Goal: Navigation & Orientation: Go to known website

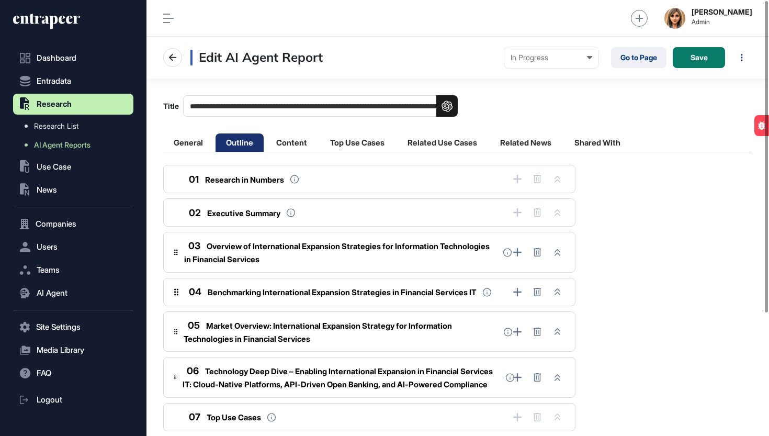
scroll to position [1, 1]
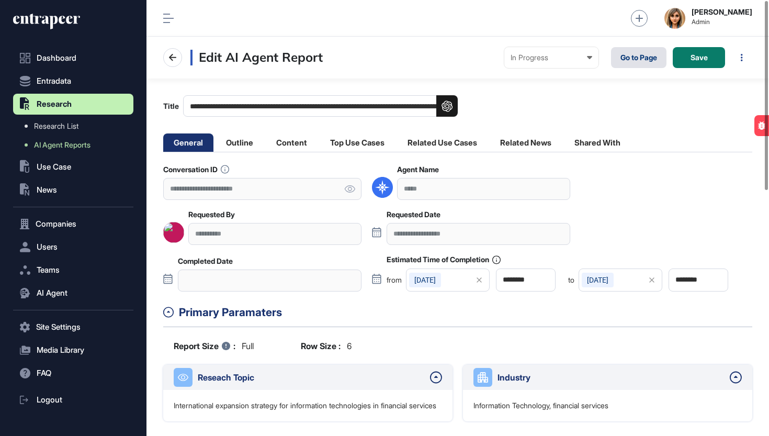
click at [632, 62] on link "Go to Page" at bounding box center [638, 57] width 55 height 21
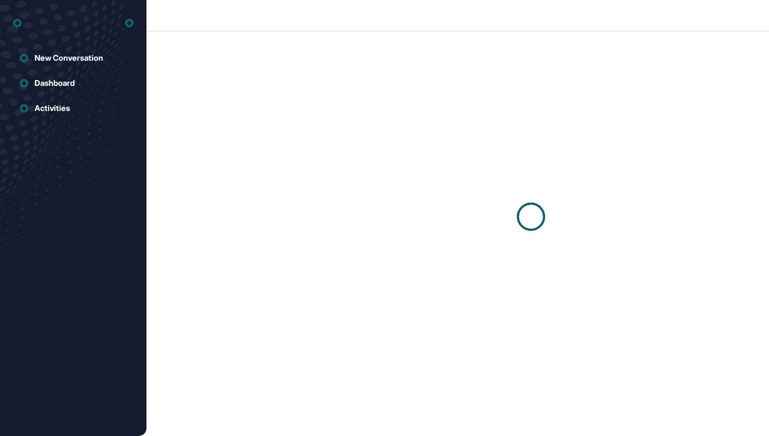
scroll to position [1, 1]
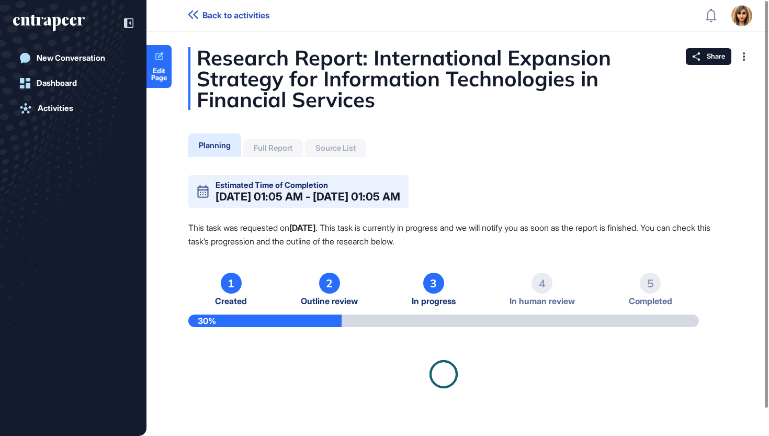
click at [68, 24] on icon "entrapeer-logo" at bounding box center [45, 21] width 64 height 9
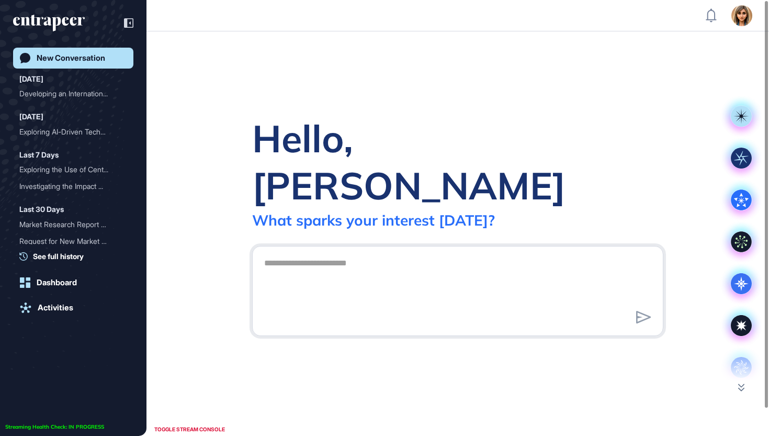
click at [68, 24] on icon "entrapeer-logo" at bounding box center [45, 21] width 64 height 9
